Goal: Transaction & Acquisition: Book appointment/travel/reservation

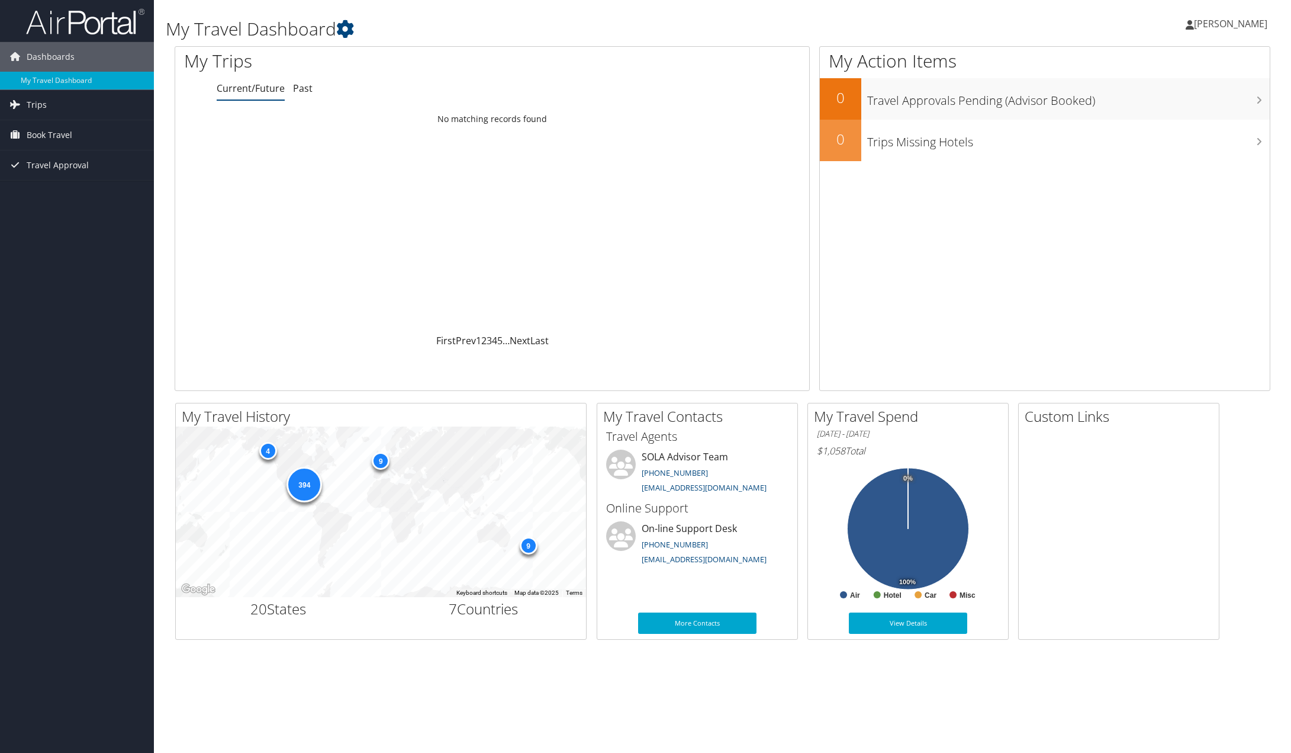
click at [25, 134] on link "Book Travel" at bounding box center [77, 135] width 154 height 30
click at [40, 176] on link "Book/Manage Online Trips" at bounding box center [77, 177] width 154 height 18
